Goal: Transaction & Acquisition: Purchase product/service

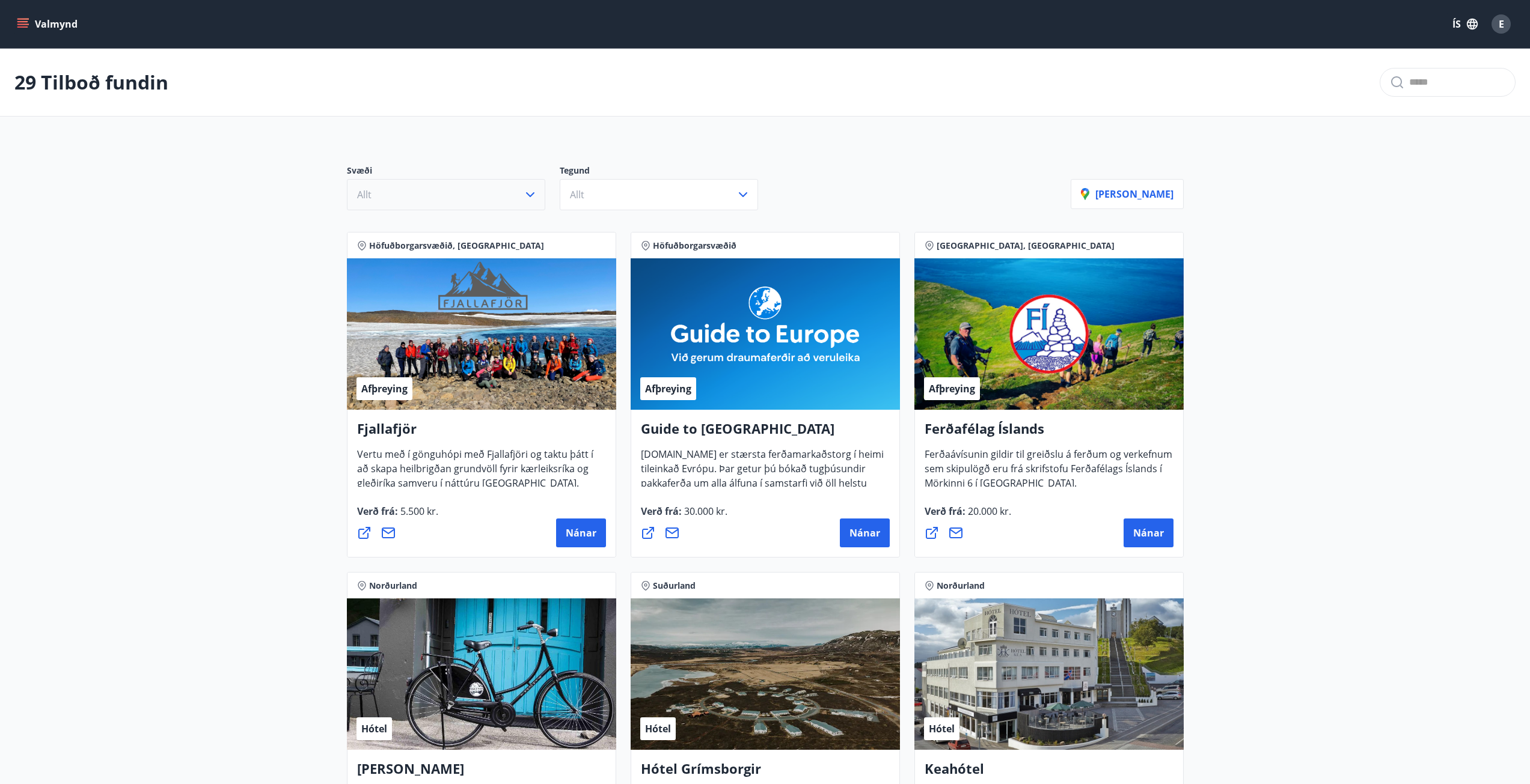
click at [425, 185] on button "Allt" at bounding box center [446, 194] width 198 height 31
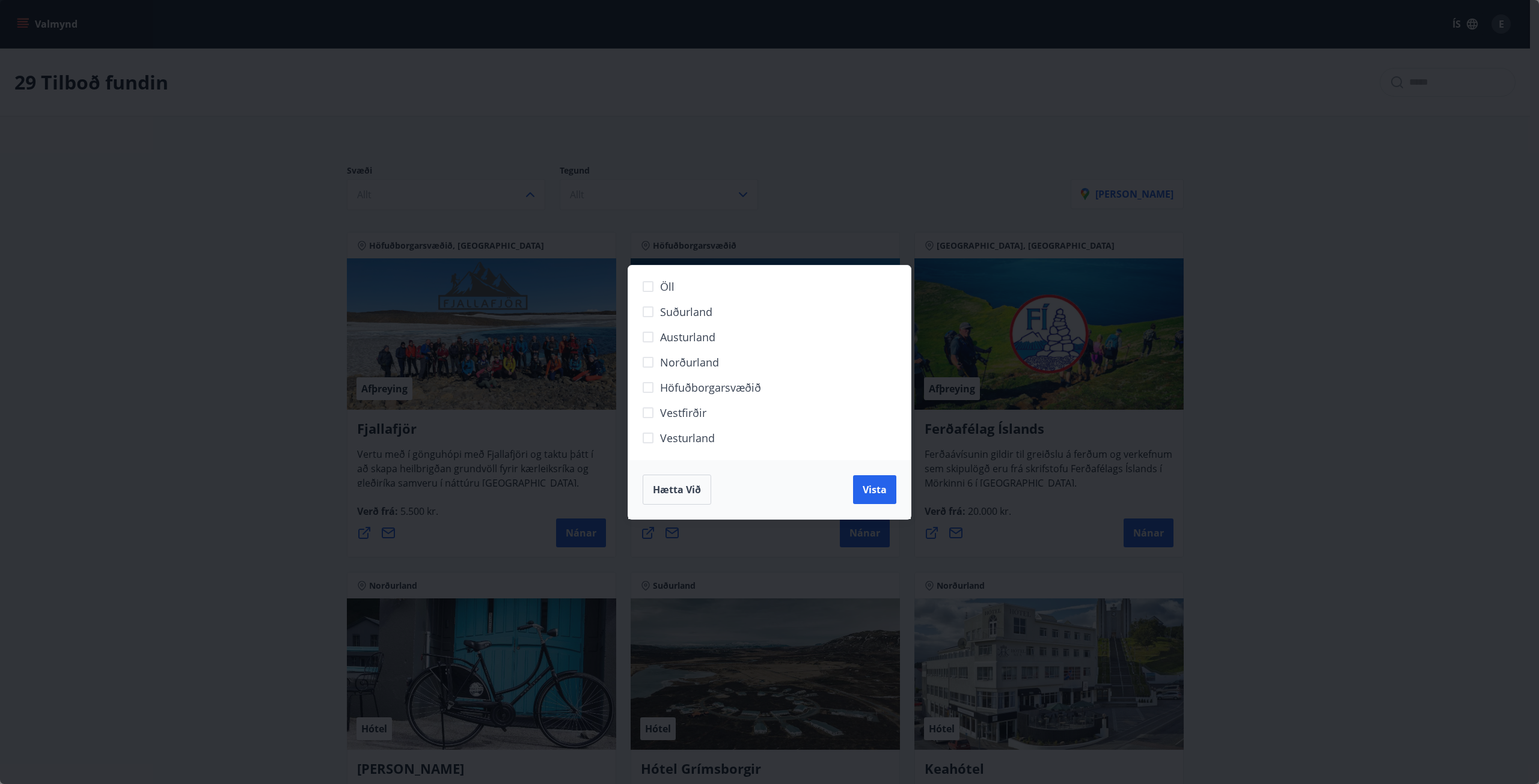
click at [686, 386] on span "Höfuðborgarsvæðið" at bounding box center [710, 388] width 101 height 16
click at [872, 488] on span "Vista" at bounding box center [875, 490] width 24 height 13
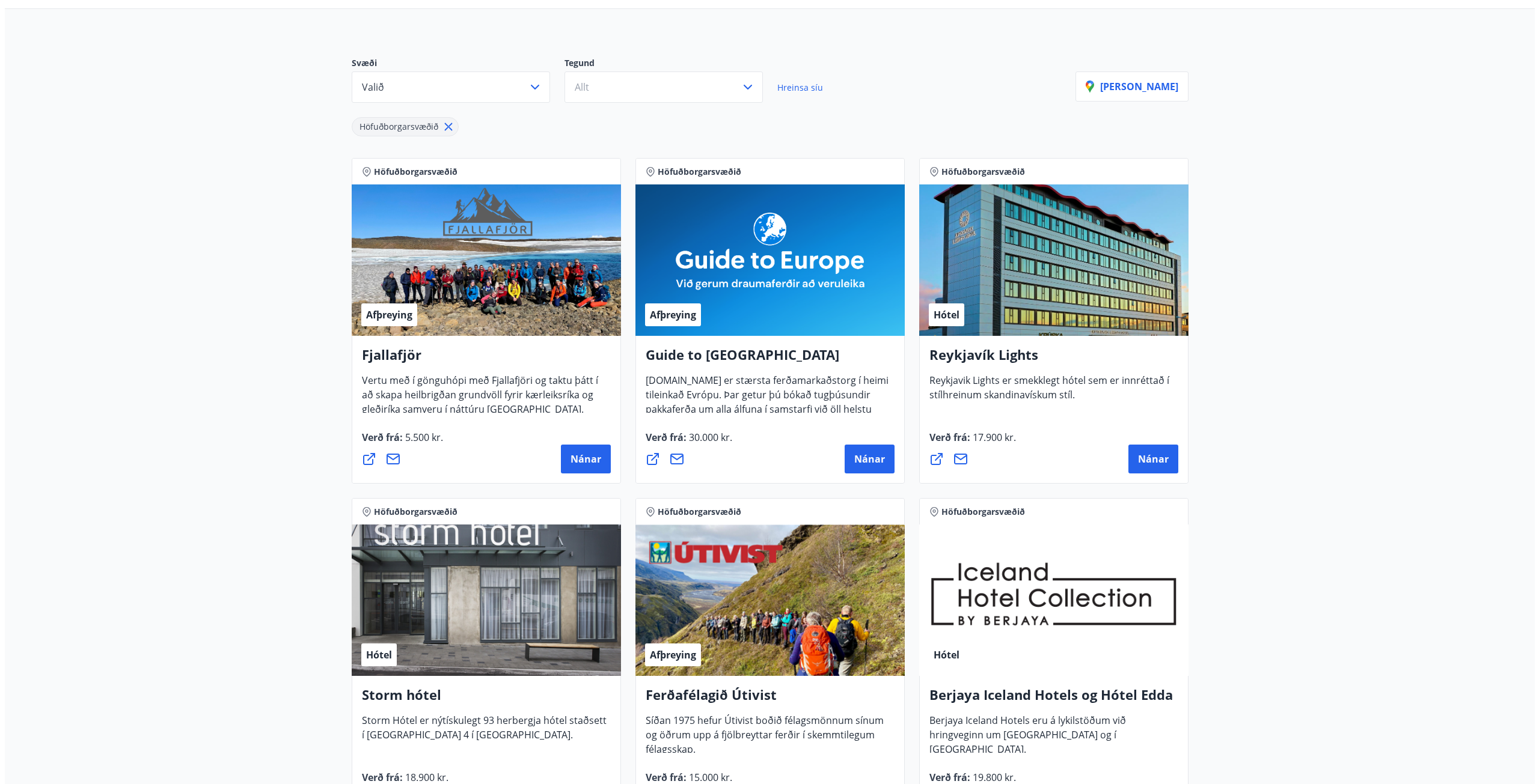
scroll to position [82, 0]
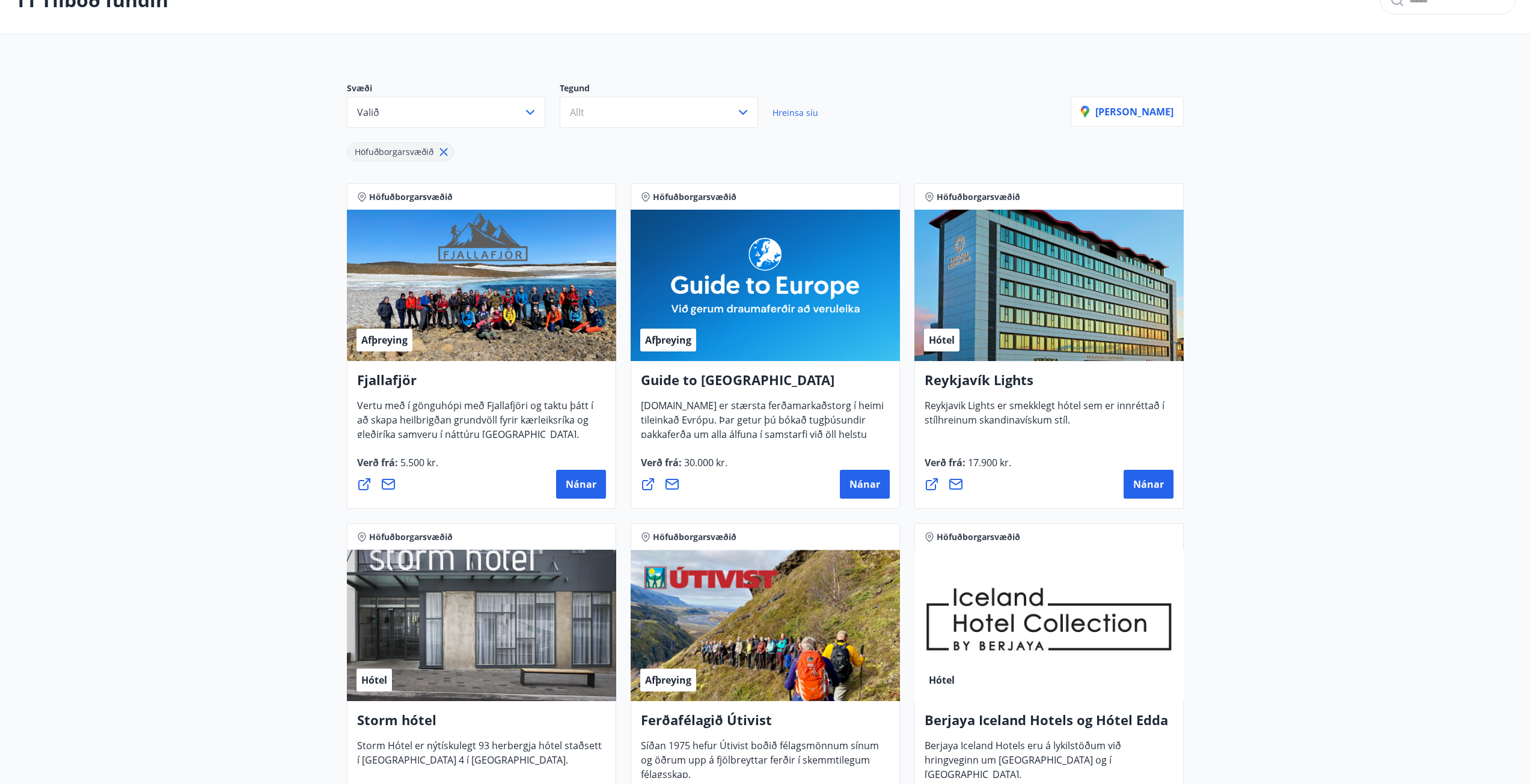
click at [1132, 243] on div "Hótel" at bounding box center [1049, 285] width 269 height 151
click at [1138, 488] on span "Nánar" at bounding box center [1149, 484] width 30 height 13
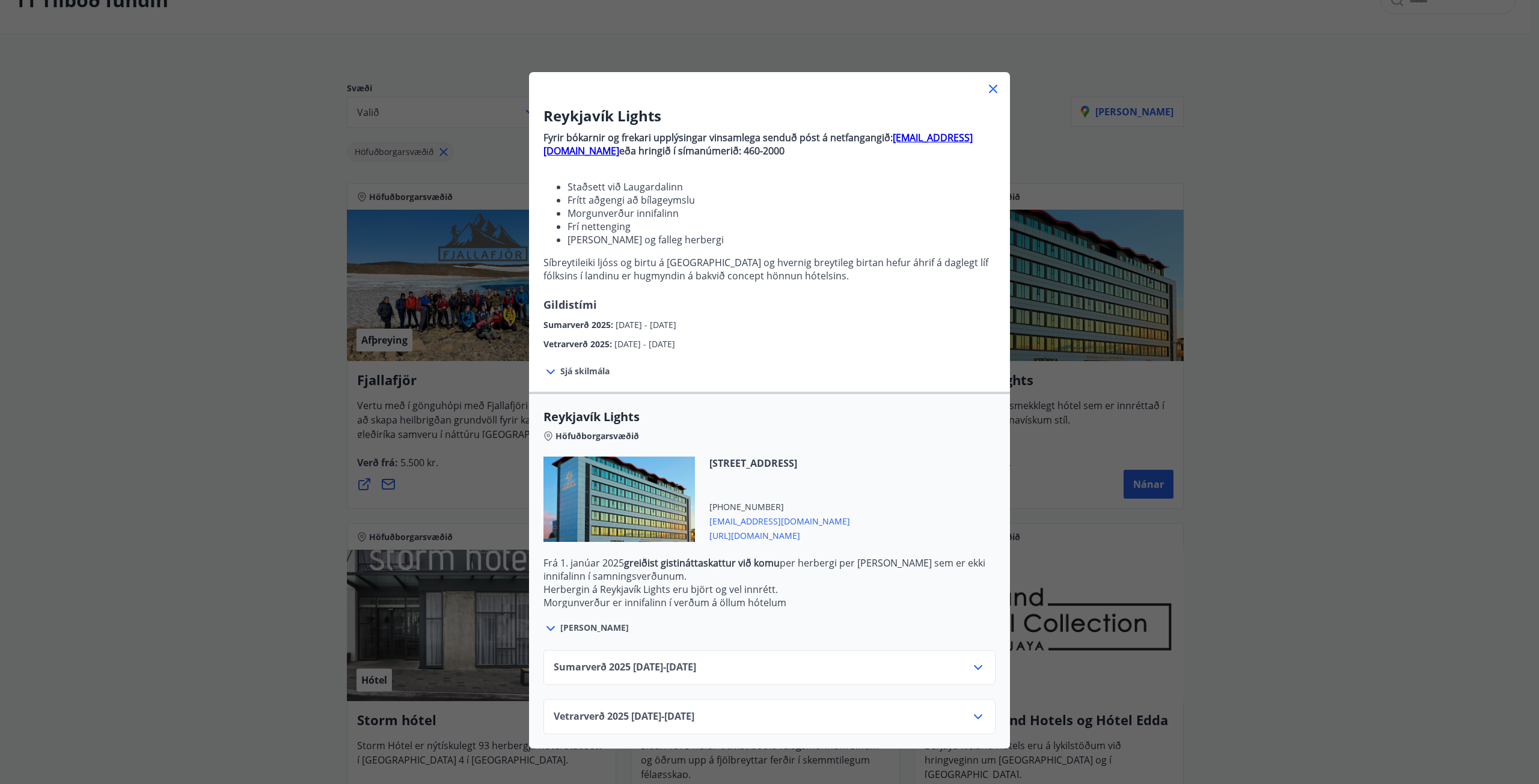
click at [717, 714] on div "Vetrarverð [PHONE_NUMBER][DATE] - [DATE]" at bounding box center [769, 722] width 431 height 24
click at [973, 720] on icon at bounding box center [978, 717] width 15 height 15
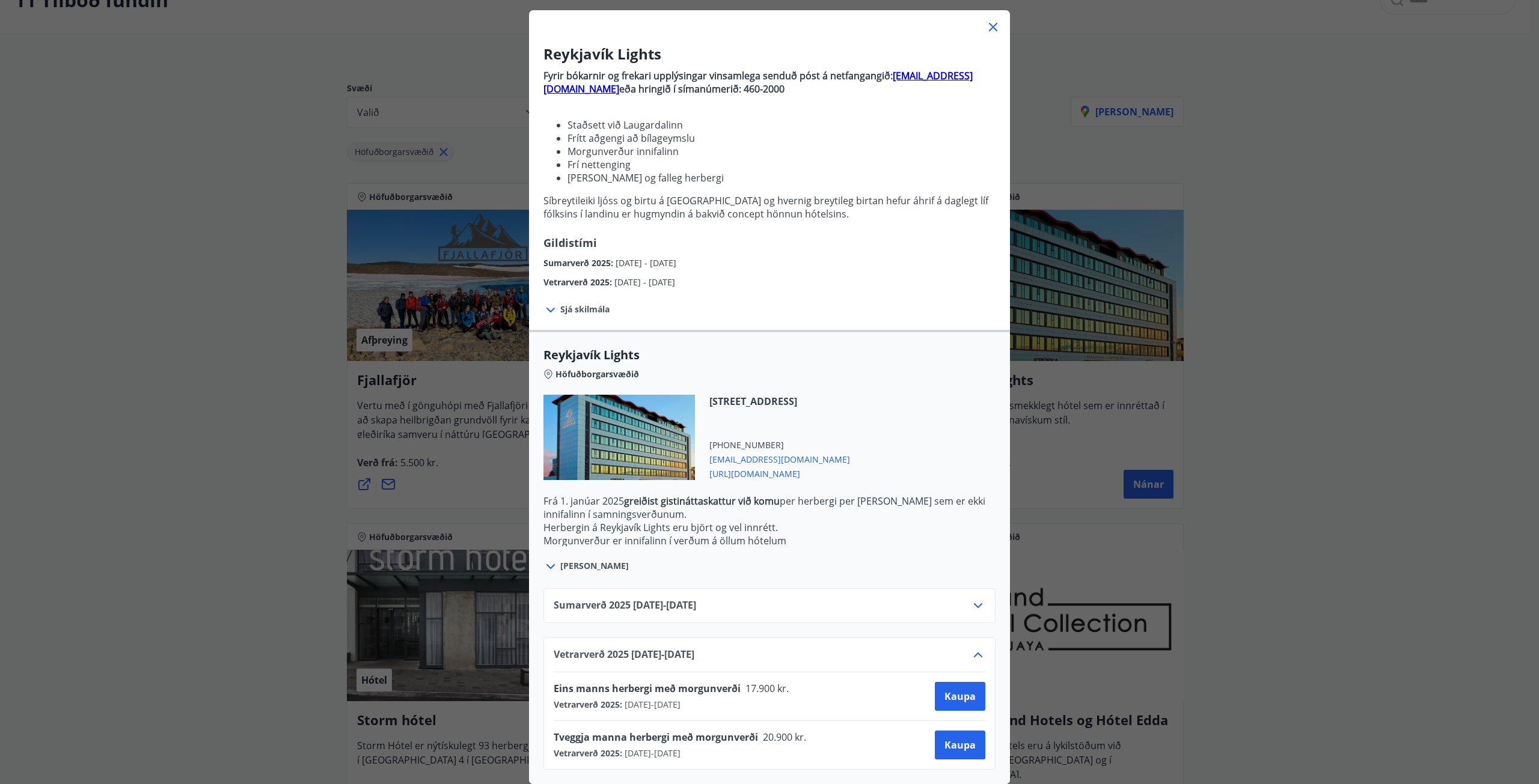
scroll to position [71, 0]
click at [964, 690] on span "Kaupa" at bounding box center [960, 696] width 31 height 13
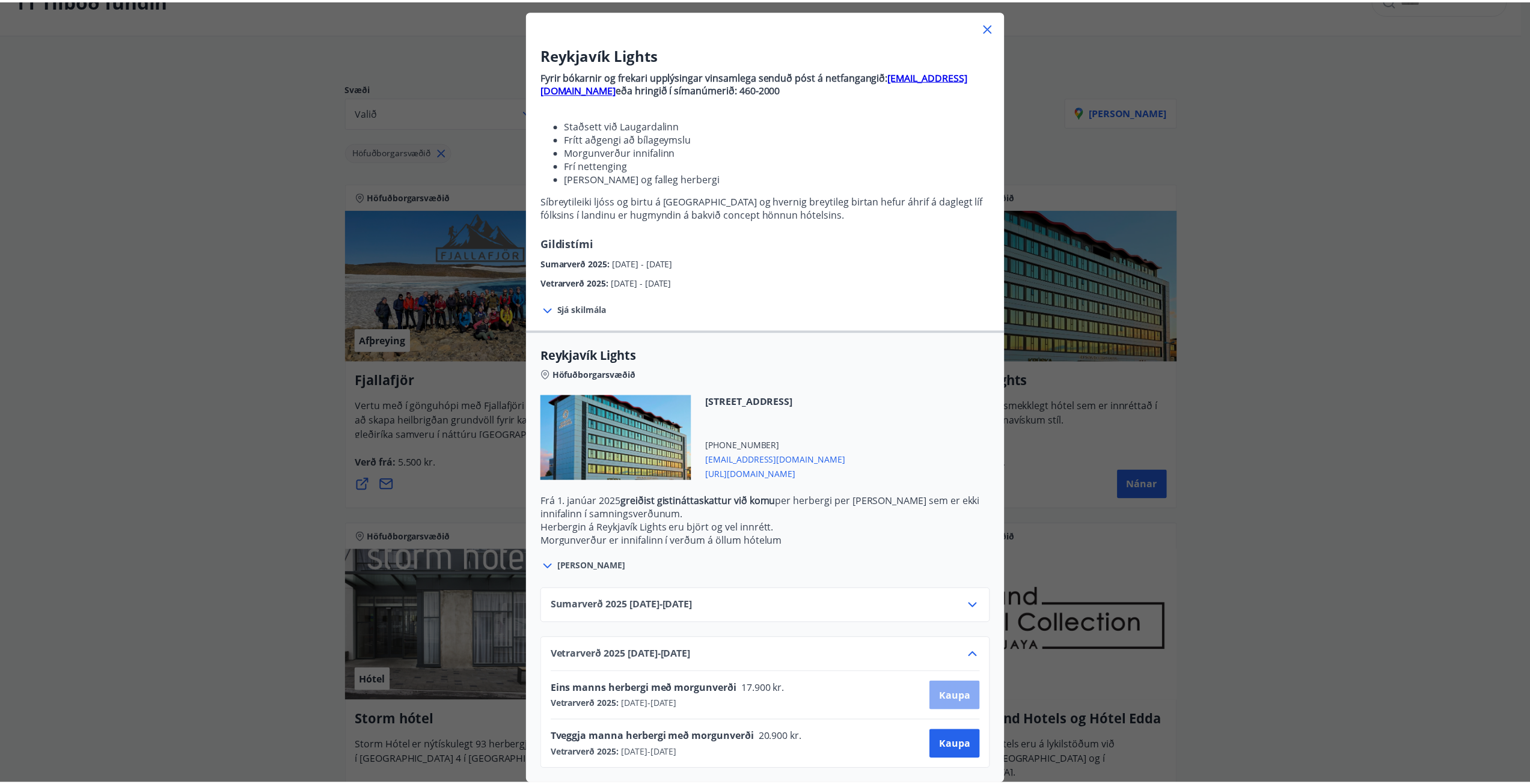
scroll to position [2, 0]
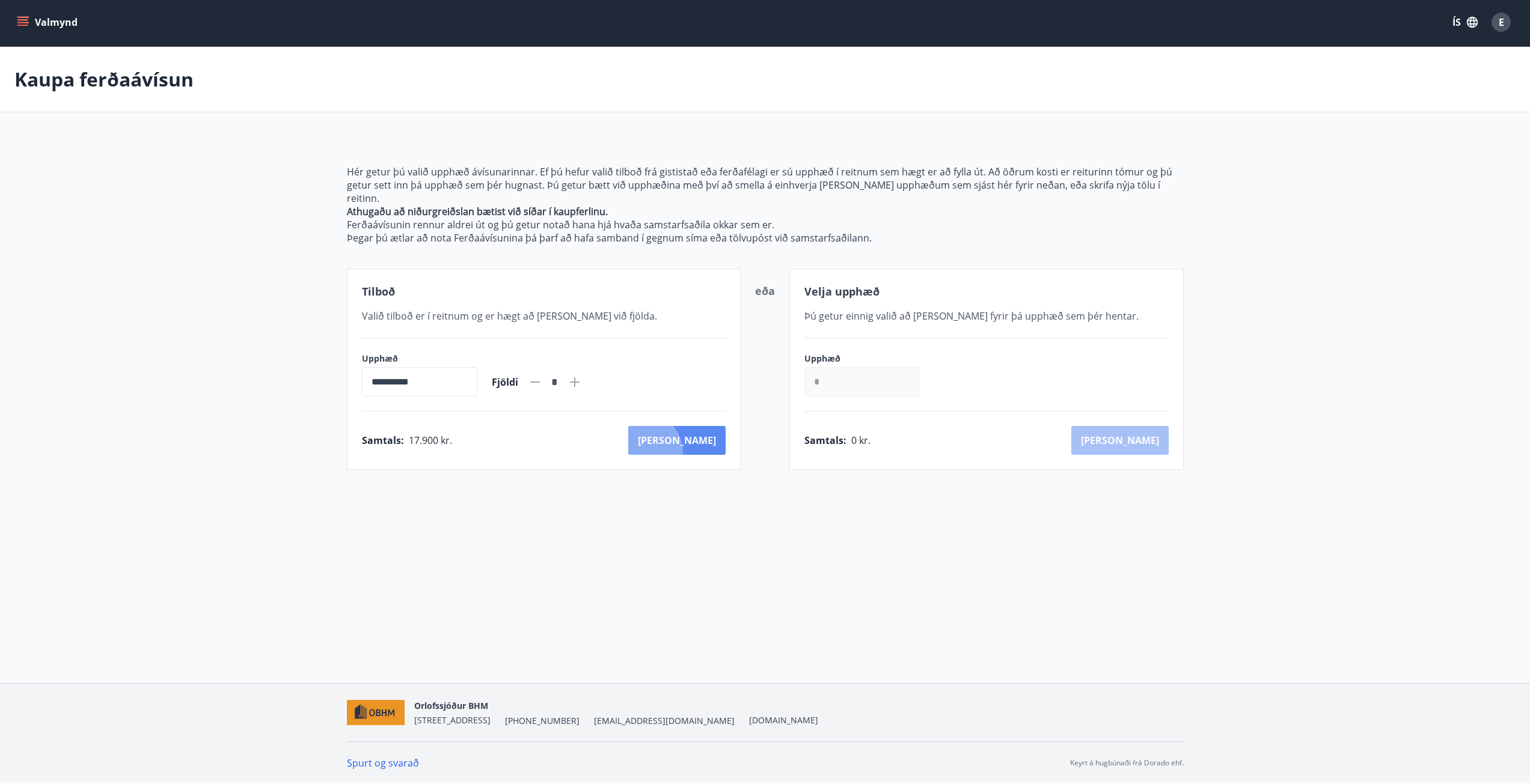
click at [698, 439] on button "[PERSON_NAME]" at bounding box center [677, 441] width 98 height 29
